Goal: Task Accomplishment & Management: Manage account settings

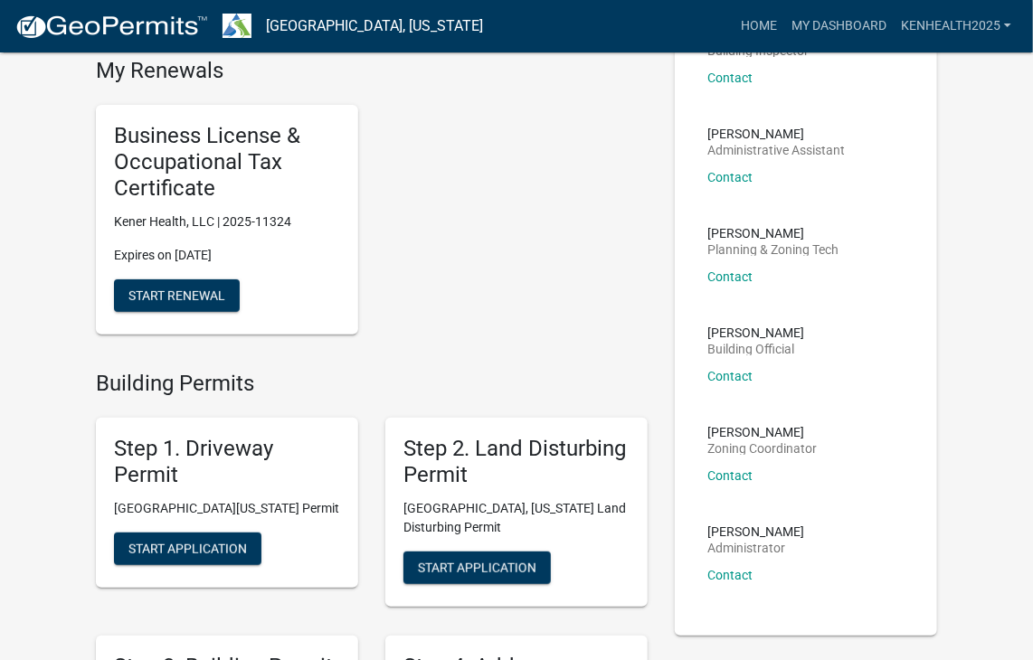
scroll to position [189, 0]
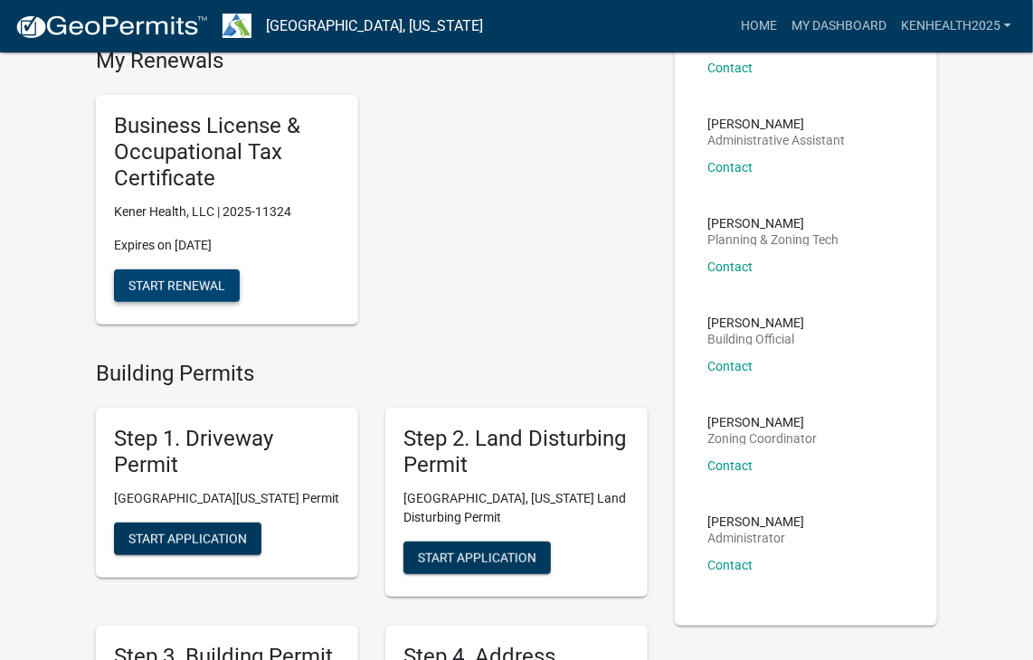
click at [205, 291] on span "Start Renewal" at bounding box center [176, 285] width 97 height 14
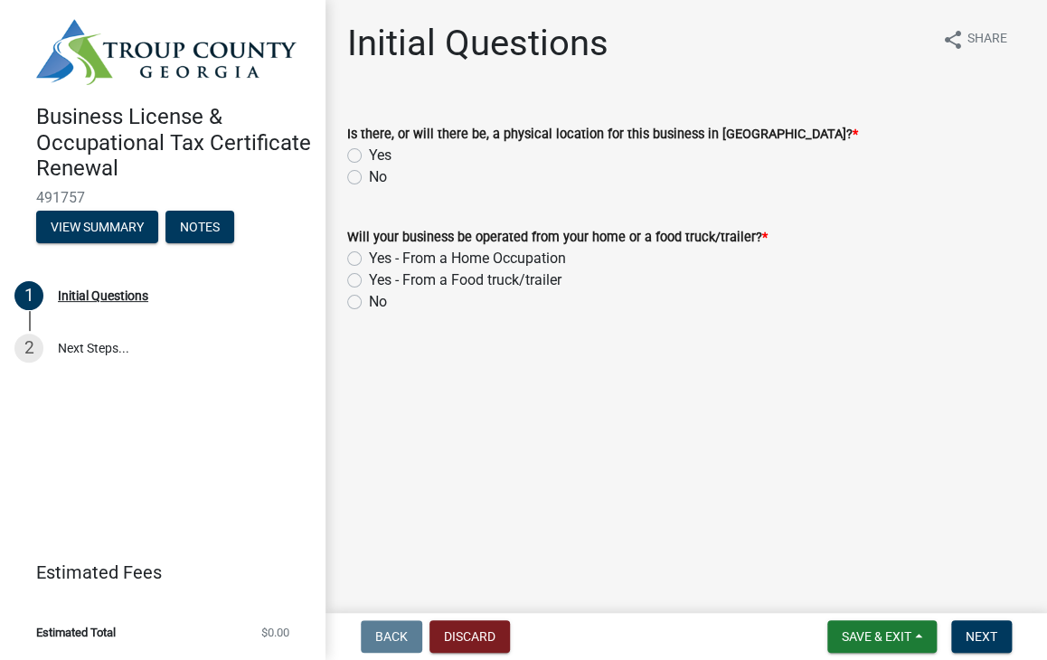
click at [375, 156] on label "Yes" at bounding box center [380, 156] width 23 height 22
click at [375, 156] on input "Yes" at bounding box center [375, 151] width 12 height 12
radio input "true"
click at [369, 253] on label "Yes - From a Home Occupation" at bounding box center [467, 259] width 197 height 22
click at [369, 253] on input "Yes - From a Home Occupation" at bounding box center [375, 254] width 12 height 12
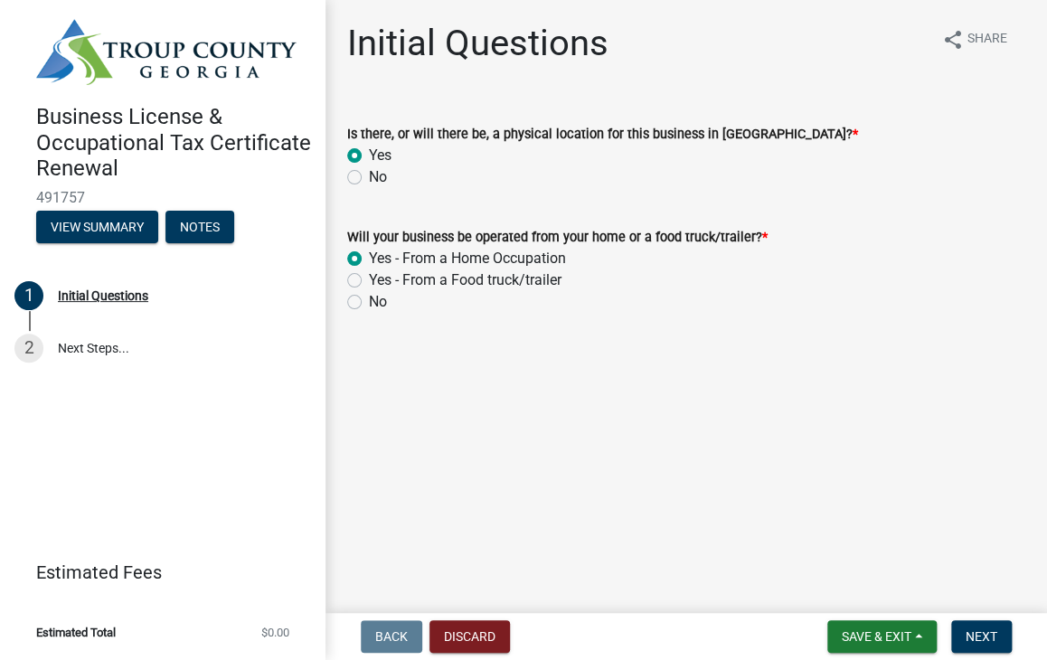
radio input "true"
click at [1004, 636] on button "Next" at bounding box center [982, 637] width 61 height 33
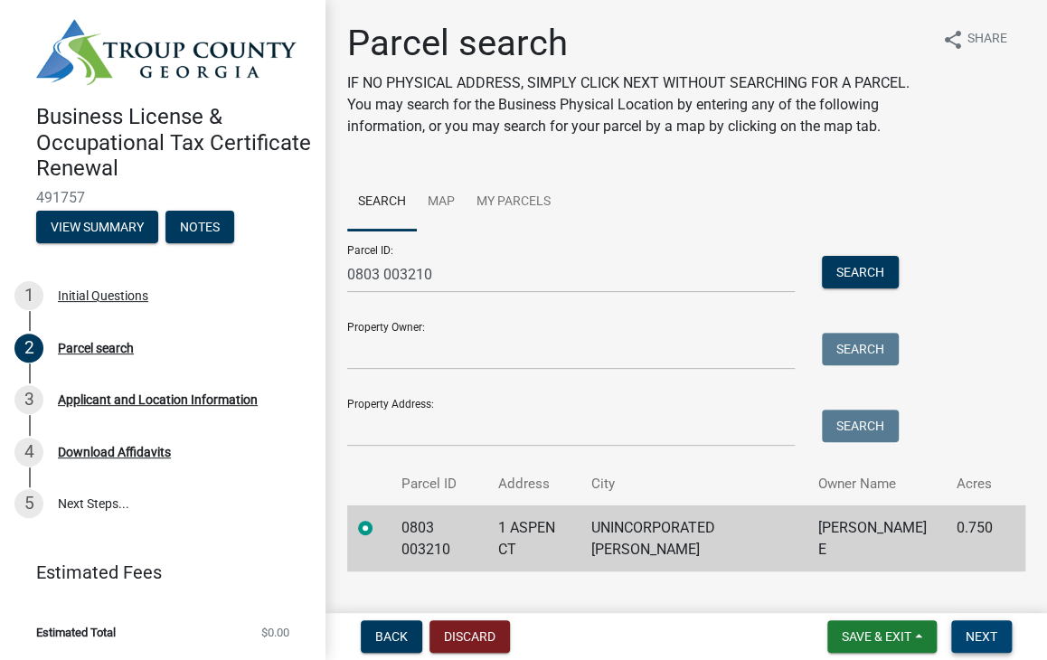
scroll to position [36, 0]
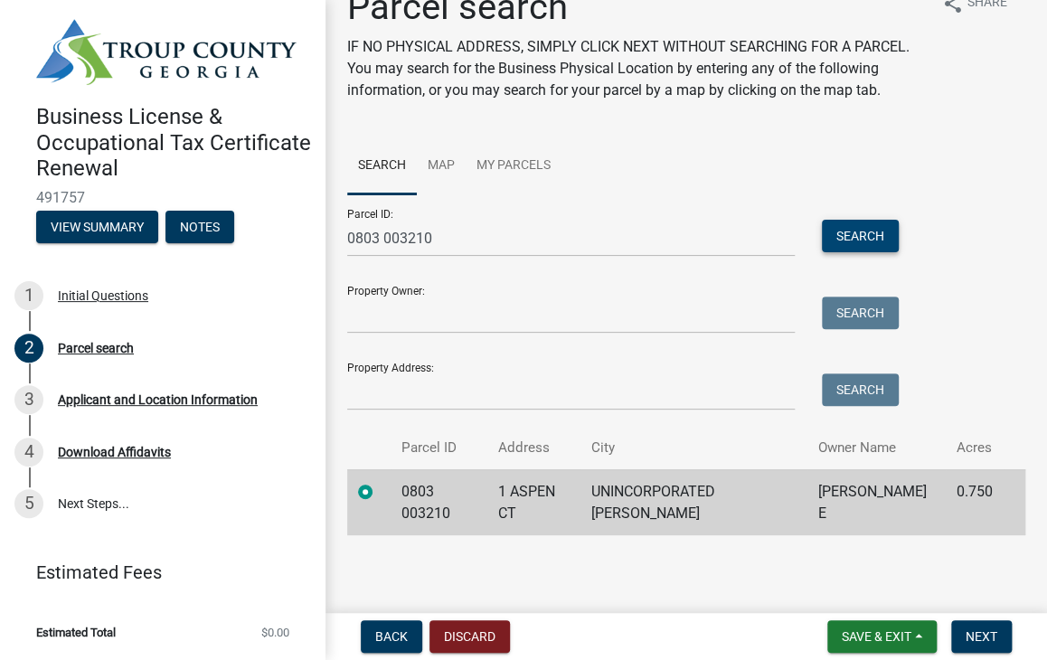
click at [860, 236] on button "Search" at bounding box center [860, 236] width 77 height 33
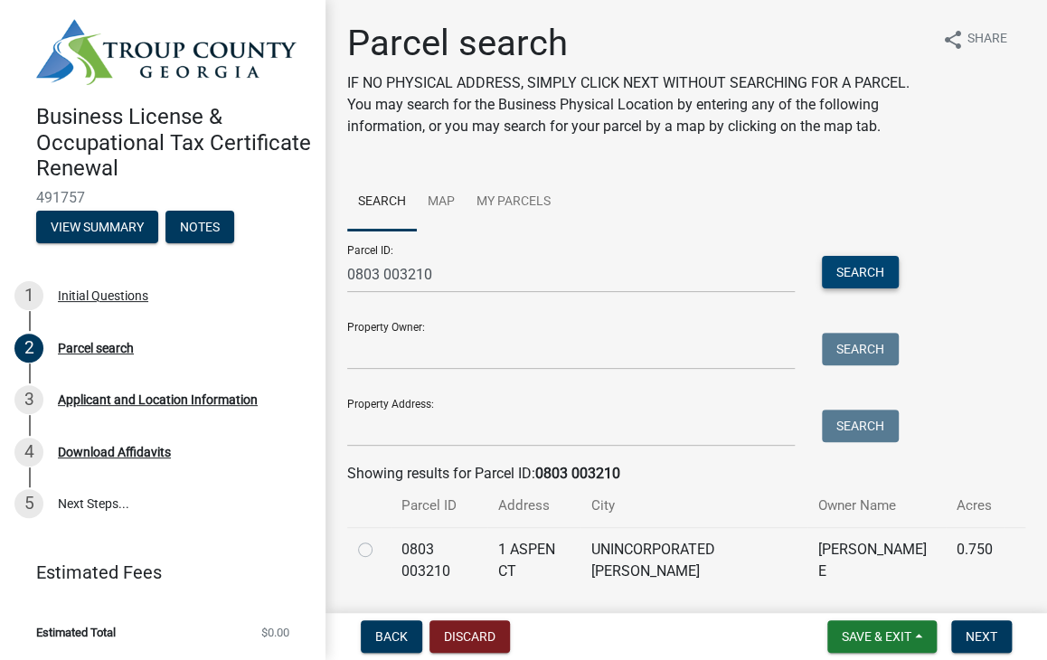
scroll to position [58, 0]
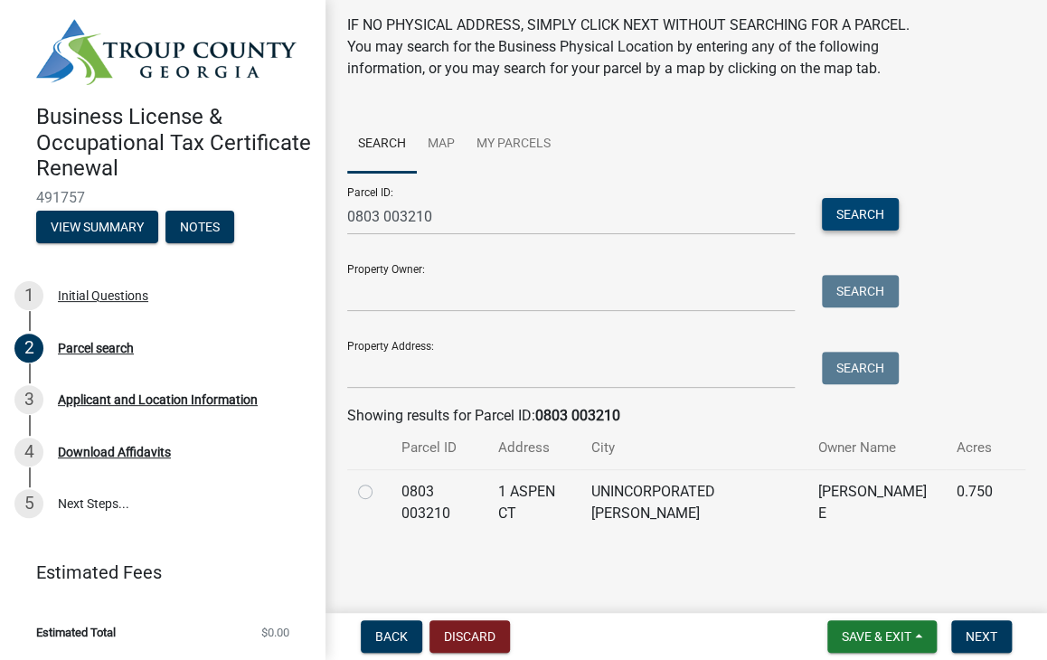
click at [380, 481] on label at bounding box center [380, 481] width 0 height 0
click at [380, 493] on 003210 "radio" at bounding box center [386, 487] width 12 height 12
radio 003210 "true"
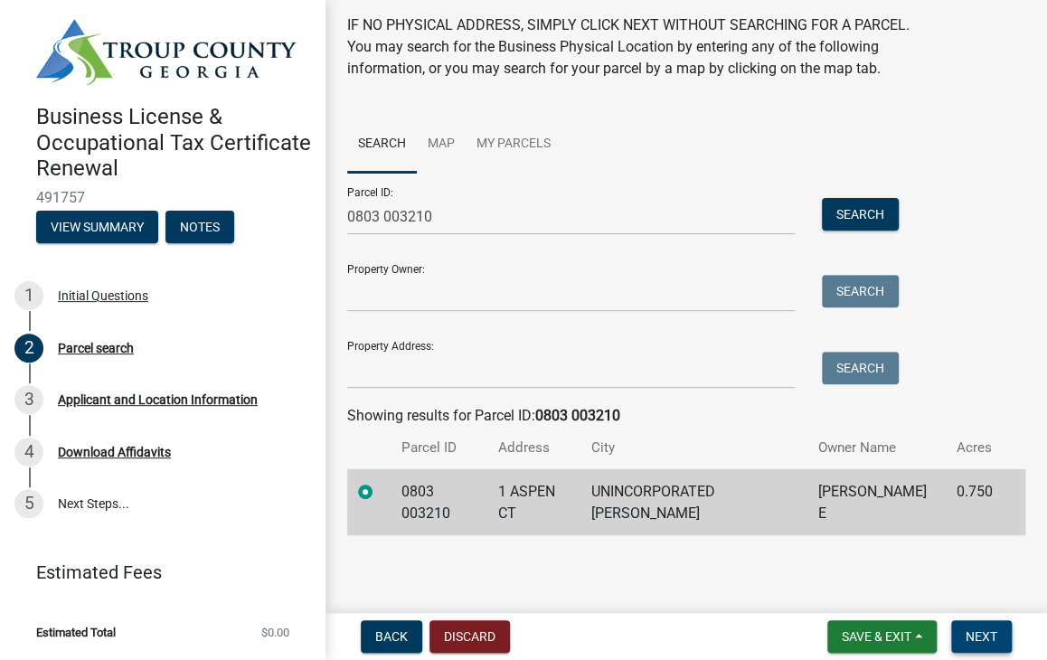
click at [981, 640] on span "Next" at bounding box center [982, 637] width 32 height 14
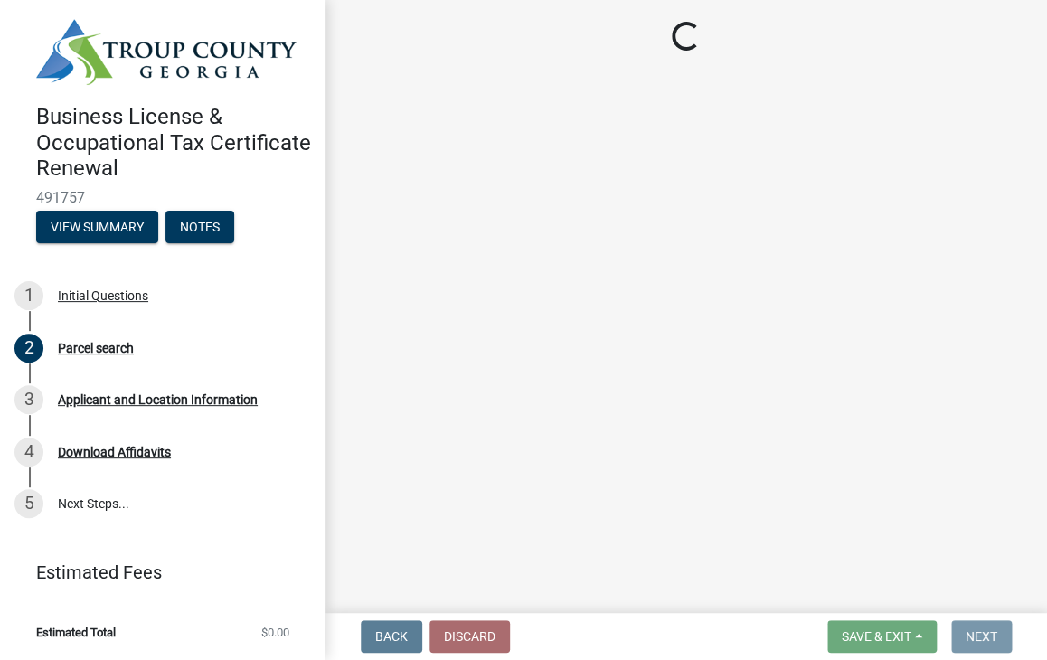
scroll to position [0, 0]
select select "GA"
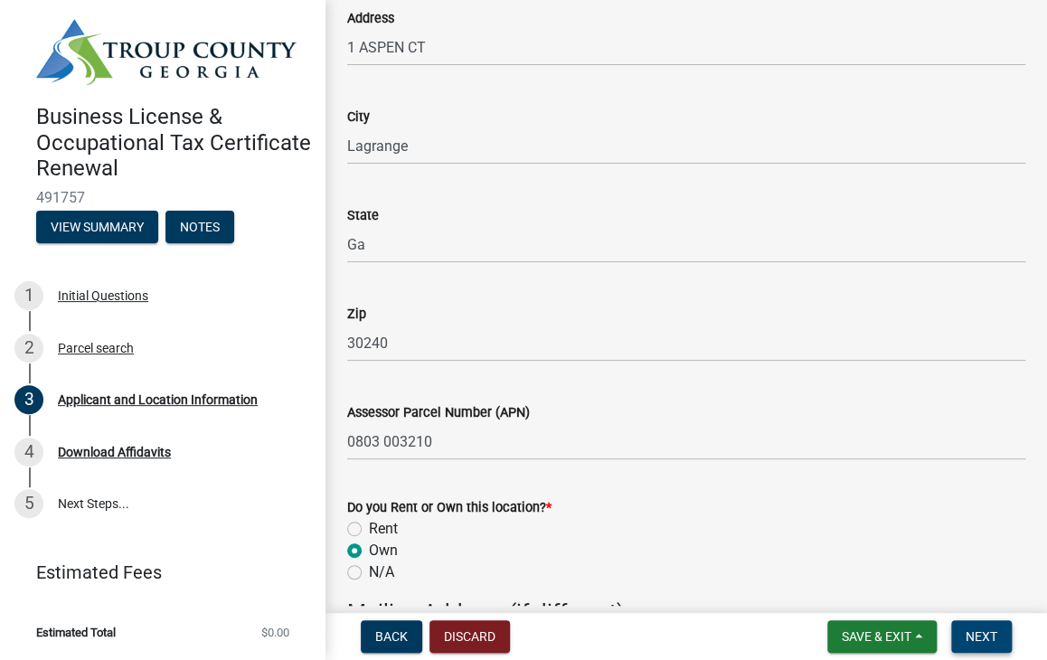
scroll to position [1298, 0]
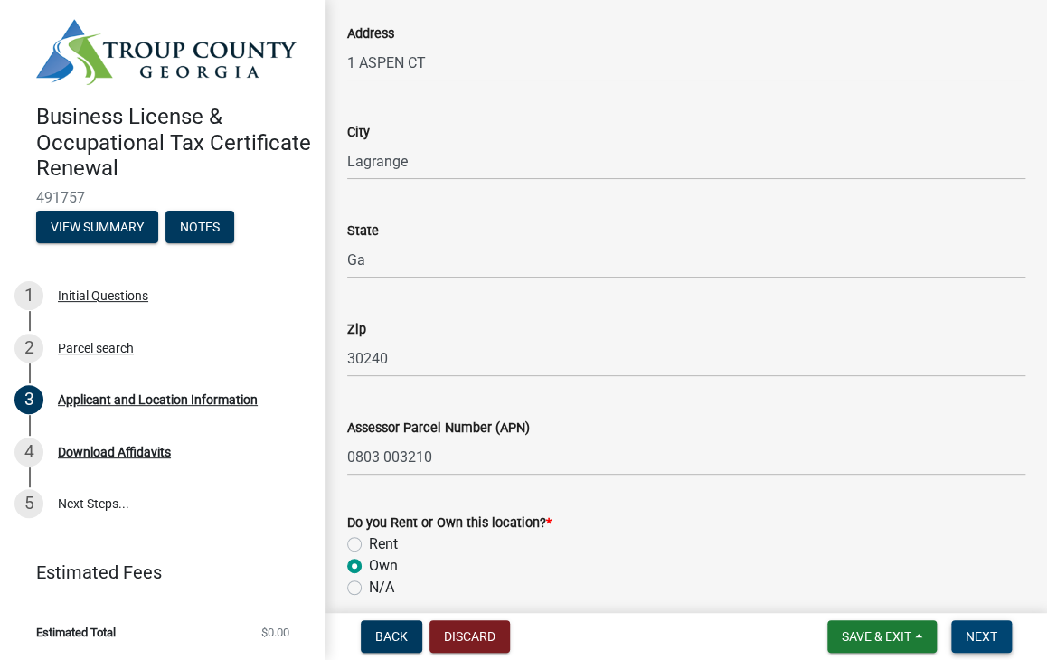
click at [981, 640] on span "Next" at bounding box center [982, 637] width 32 height 14
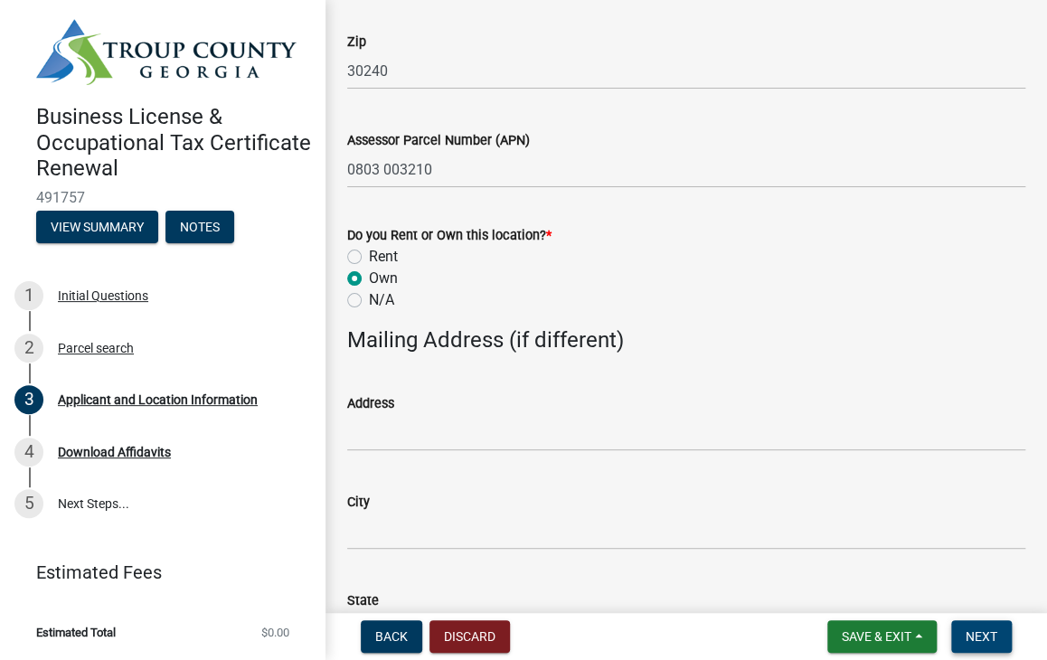
scroll to position [1656, 0]
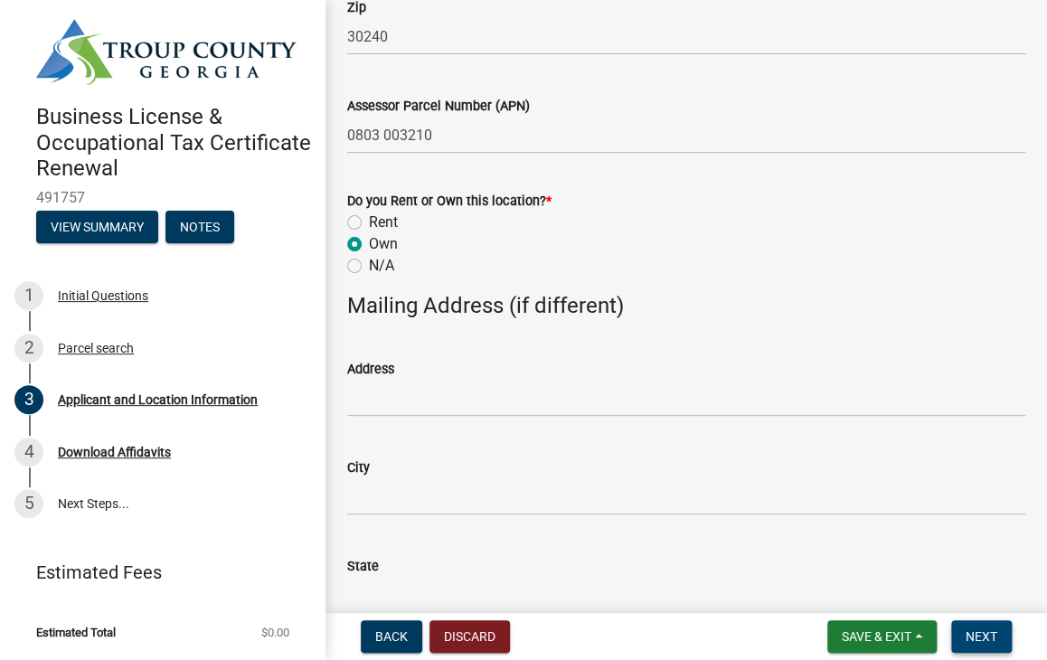
click at [1002, 625] on button "Next" at bounding box center [982, 637] width 61 height 33
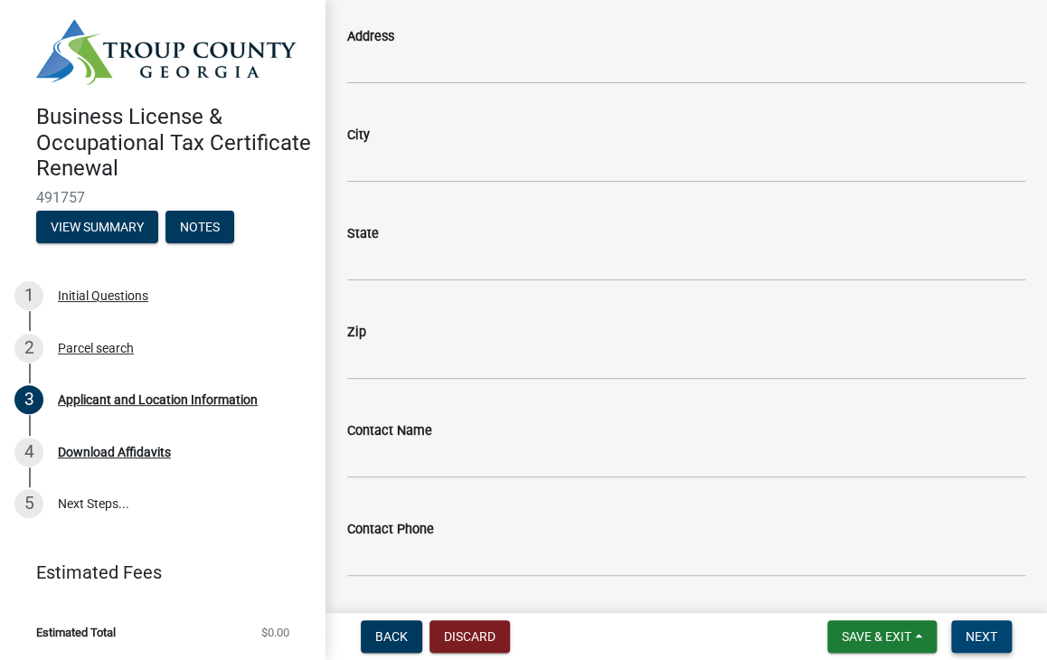
scroll to position [2287, 0]
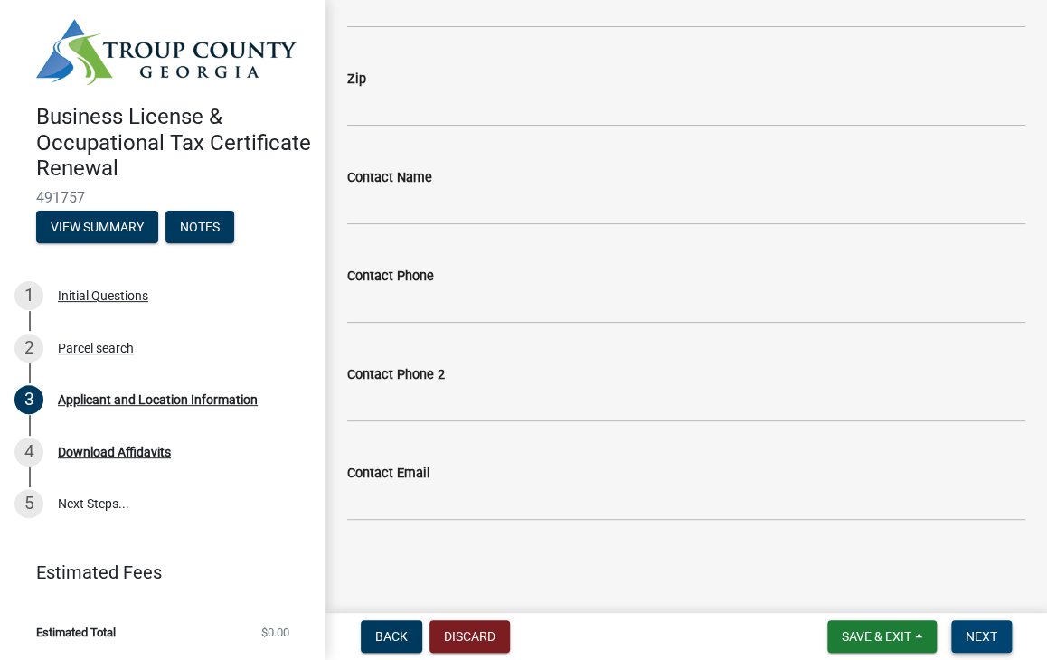
click at [979, 640] on span "Next" at bounding box center [982, 637] width 32 height 14
click at [105, 518] on link "5 Next Steps..." at bounding box center [163, 504] width 326 height 52
click at [146, 452] on div "Download Affidavits" at bounding box center [114, 452] width 113 height 13
click at [109, 227] on button "View Summary" at bounding box center [97, 227] width 122 height 33
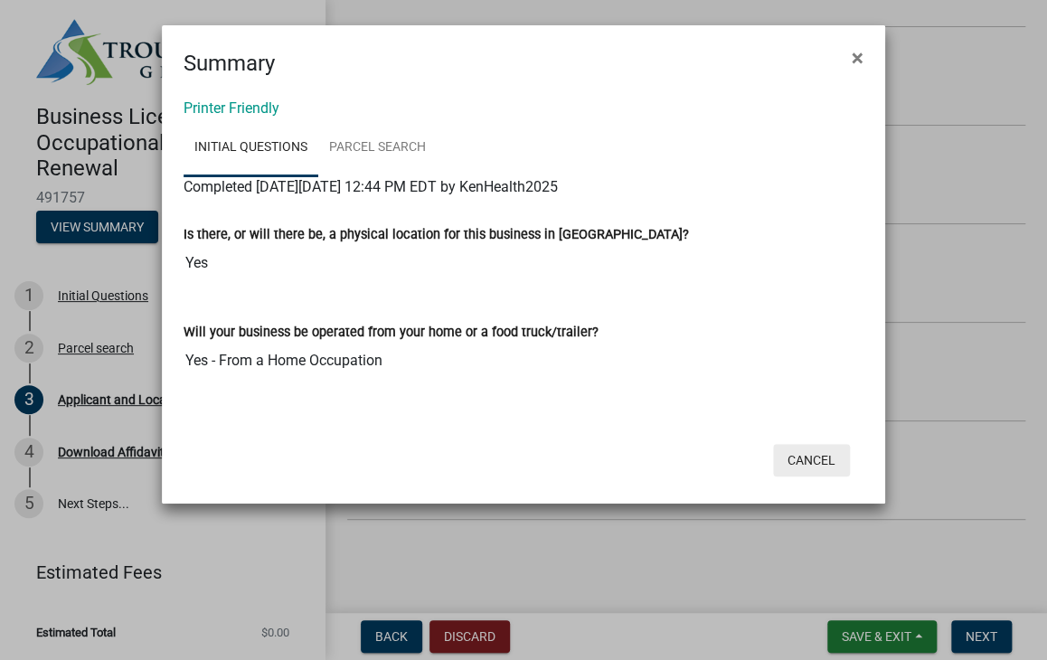
click at [829, 474] on button "Cancel" at bounding box center [811, 460] width 77 height 33
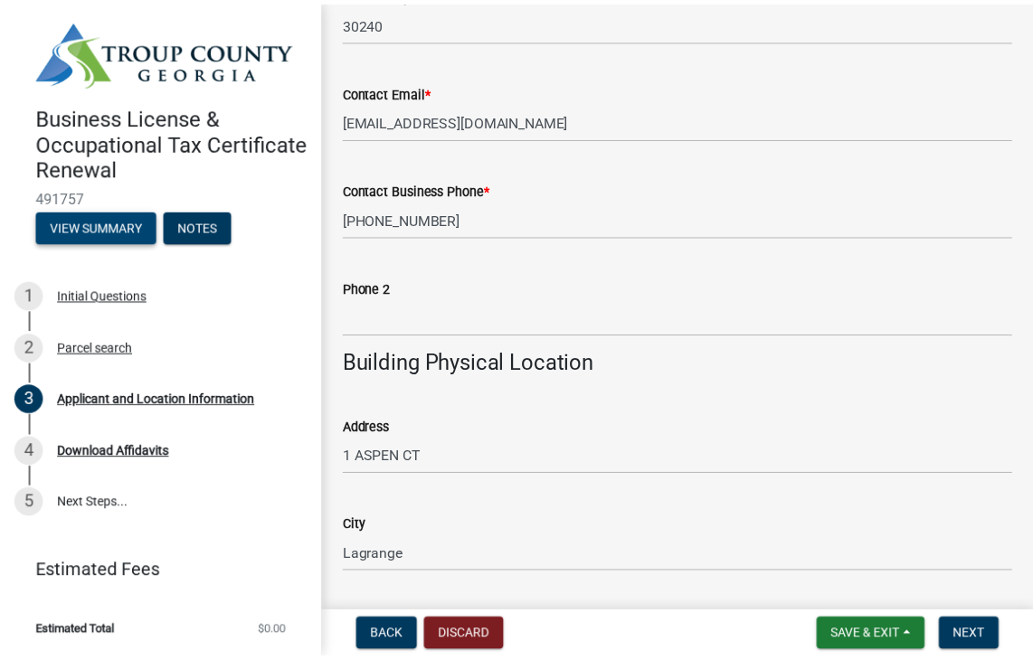
scroll to position [938, 0]
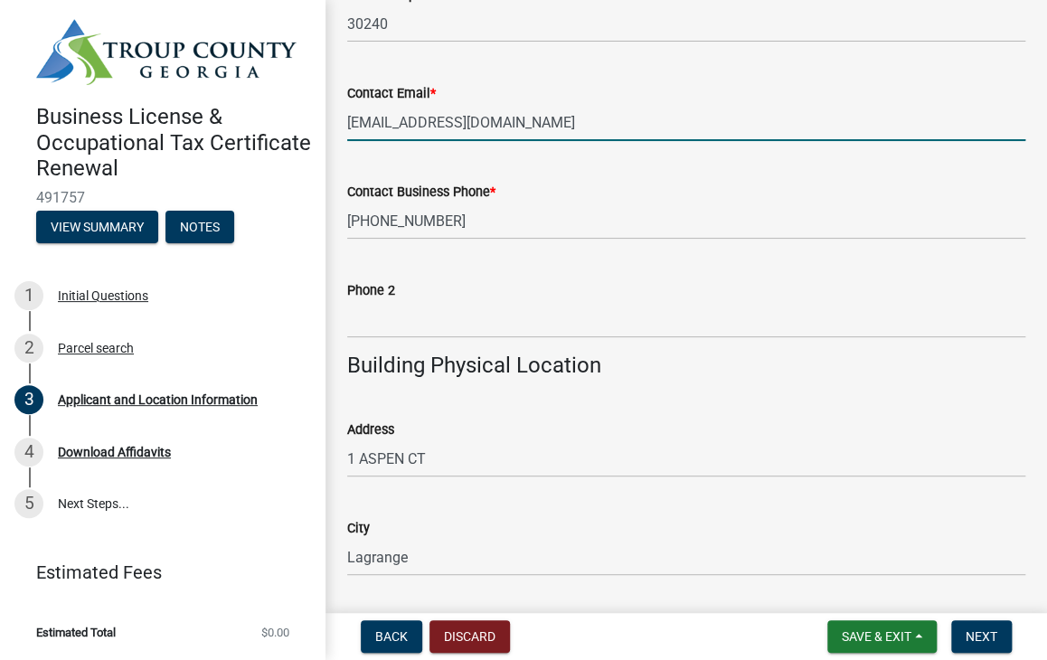
click at [569, 141] on input "[EMAIL_ADDRESS][DOMAIN_NAME]" at bounding box center [686, 122] width 678 height 37
click at [503, 646] on button "Discard" at bounding box center [470, 637] width 81 height 33
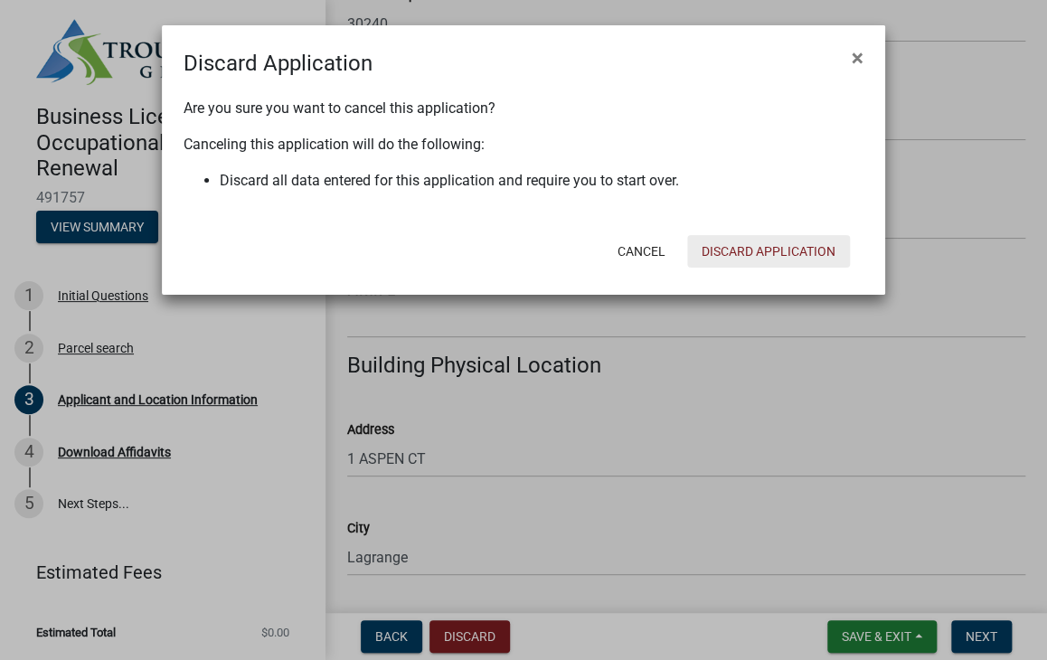
click at [772, 246] on button "Discard Application" at bounding box center [768, 251] width 163 height 33
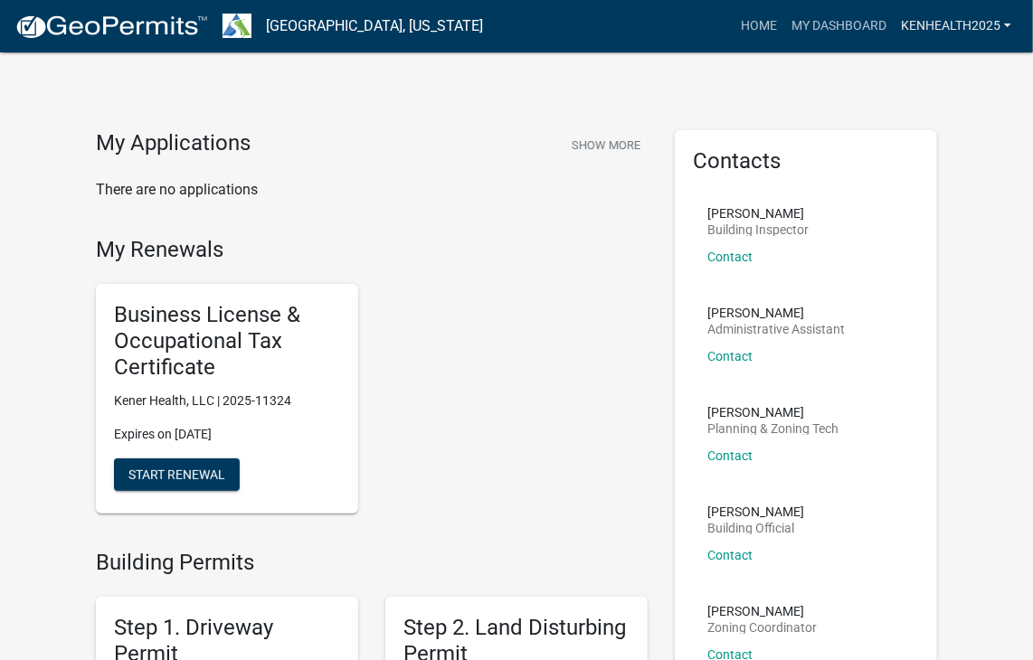
click at [979, 31] on link "KenHealth2025" at bounding box center [956, 26] width 125 height 34
click at [942, 69] on link "Account" at bounding box center [946, 73] width 145 height 43
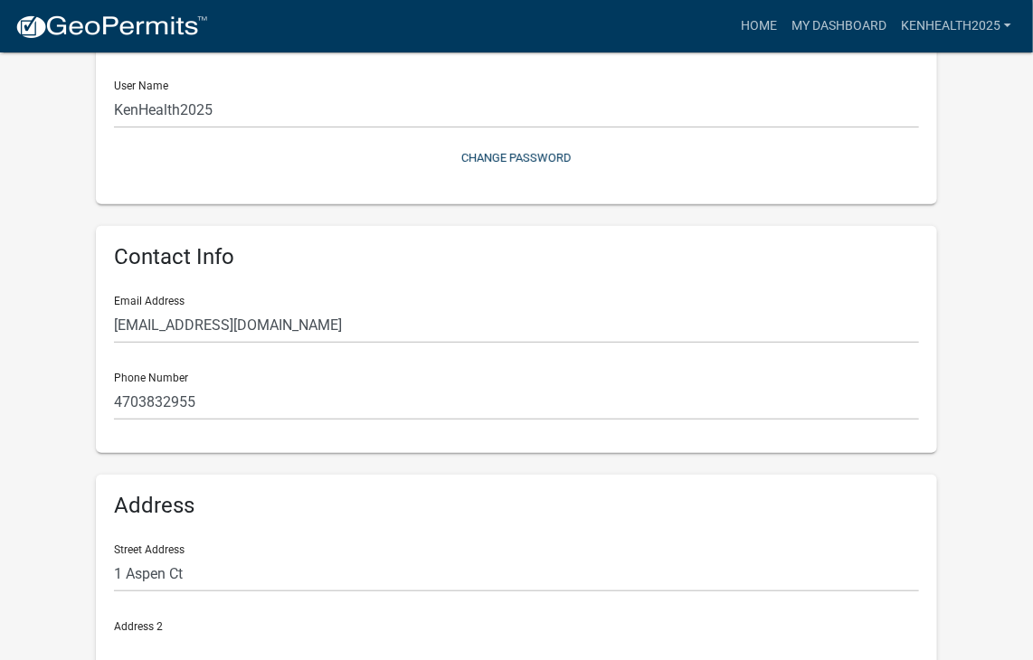
scroll to position [199, 0]
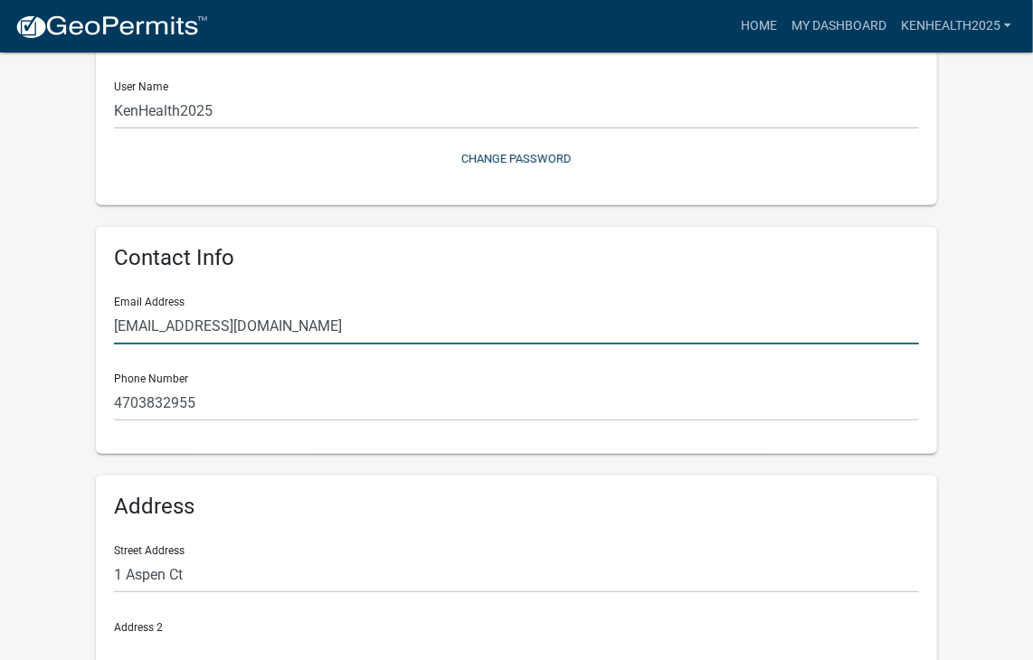
click at [292, 340] on input "[EMAIL_ADDRESS][DOMAIN_NAME]" at bounding box center [516, 326] width 805 height 37
type input "f"
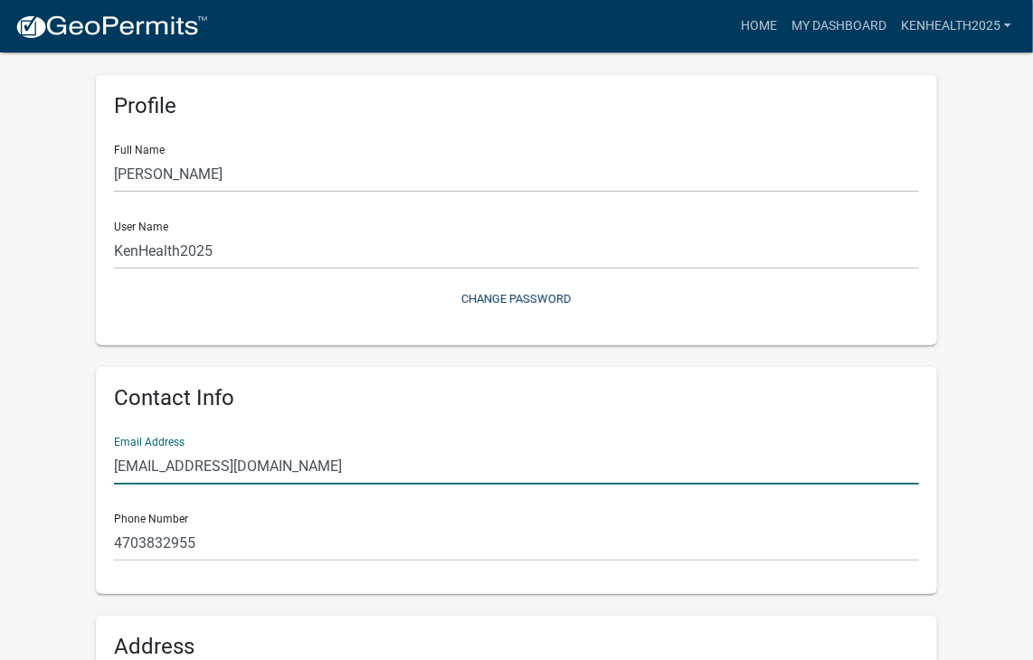
scroll to position [0, 0]
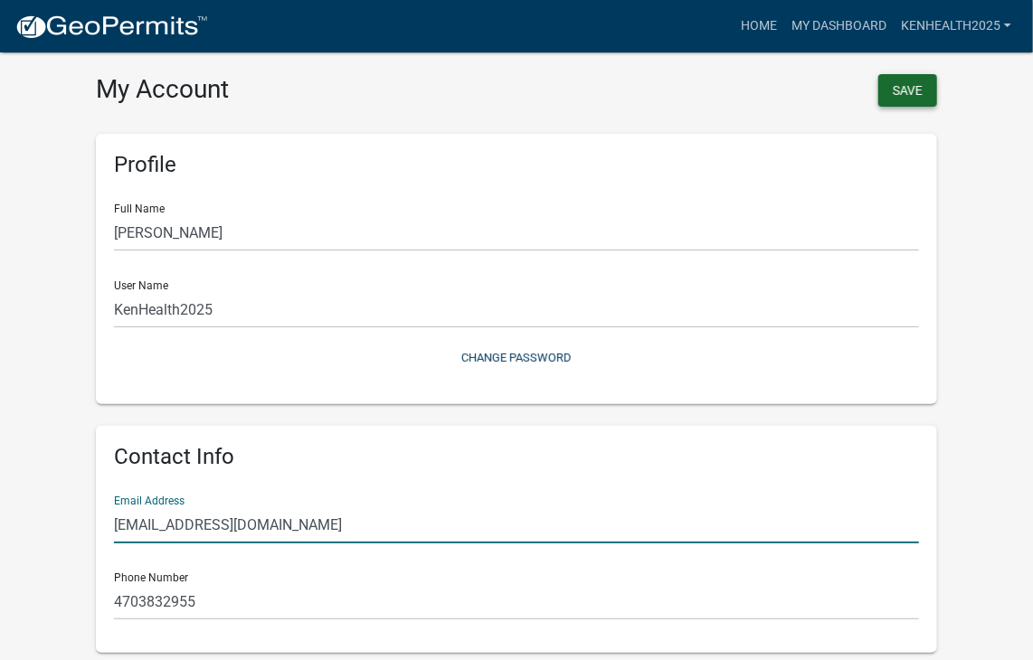
type input "[EMAIL_ADDRESS][DOMAIN_NAME]"
click at [909, 94] on button "Save" at bounding box center [907, 90] width 59 height 33
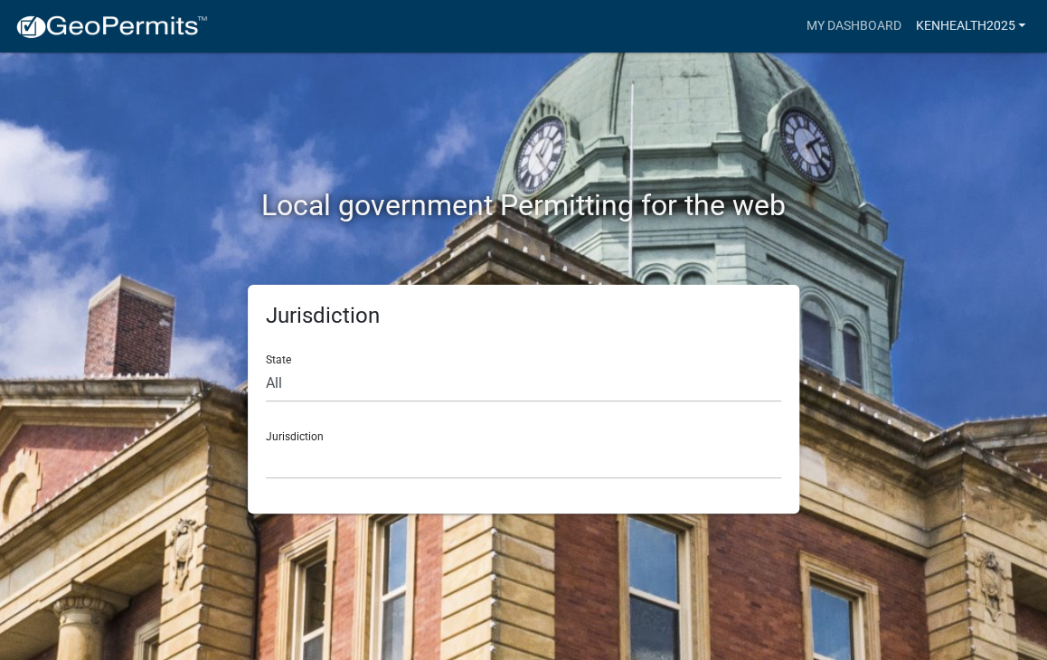
click at [959, 33] on link "KenHealth2025" at bounding box center [970, 26] width 125 height 34
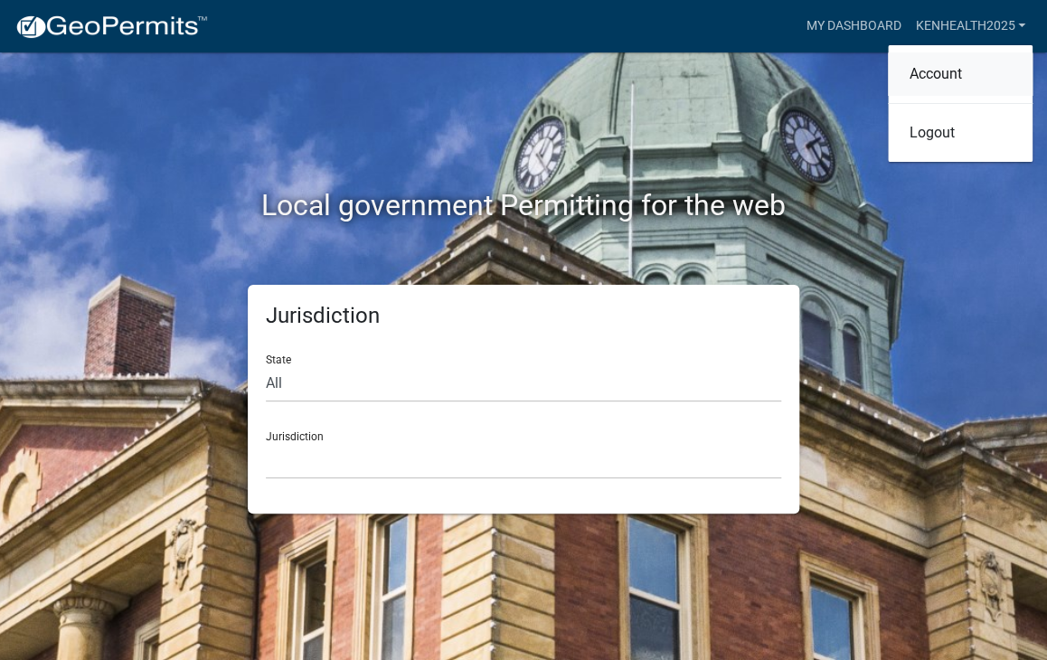
click at [934, 67] on link "Account" at bounding box center [960, 73] width 145 height 43
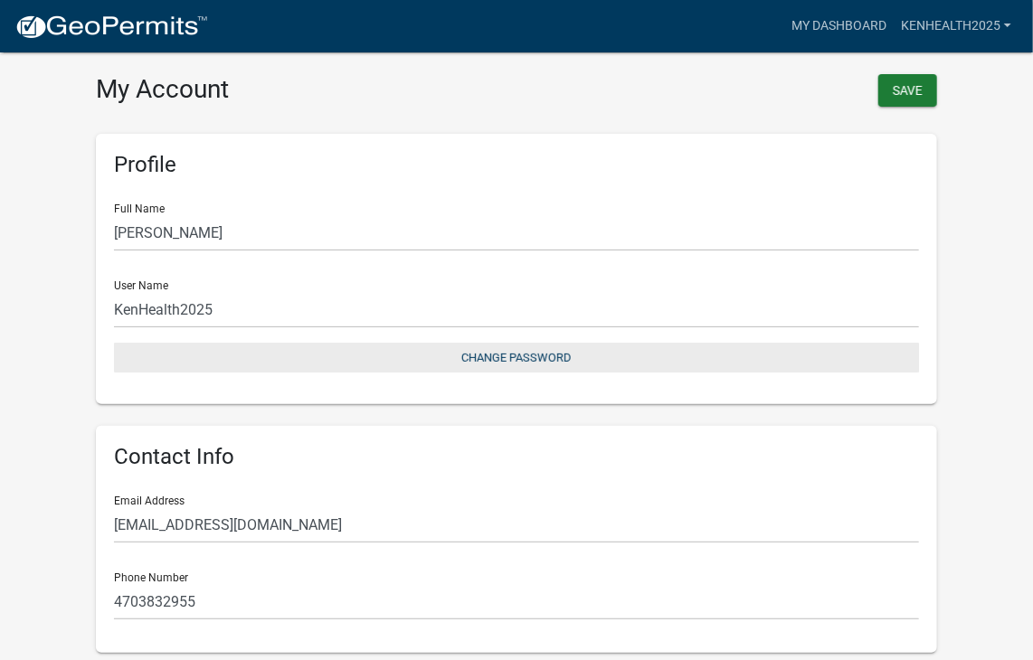
click at [526, 357] on button "Change Password" at bounding box center [516, 358] width 805 height 30
